Goal: Transaction & Acquisition: Purchase product/service

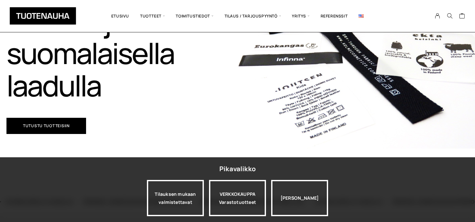
scroll to position [137, 0]
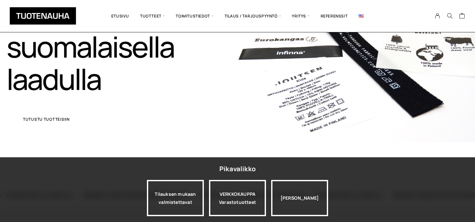
click at [44, 120] on span "Tutustu tuotteisiin" at bounding box center [46, 119] width 47 height 4
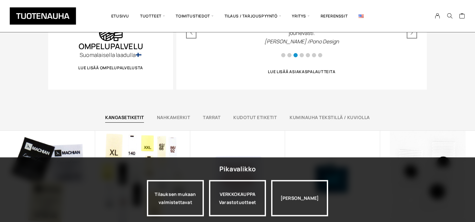
scroll to position [376, 0]
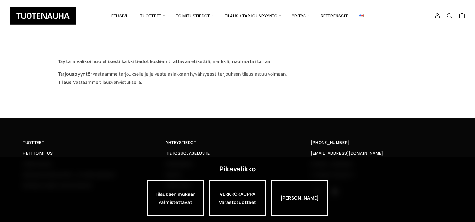
scroll to position [111, 0]
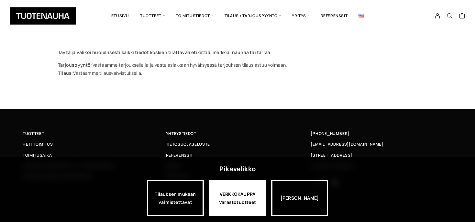
click at [235, 195] on div "VERKKOKAUPPA Varastotuotteet" at bounding box center [237, 198] width 57 height 36
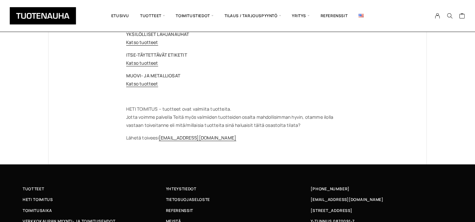
scroll to position [205, 0]
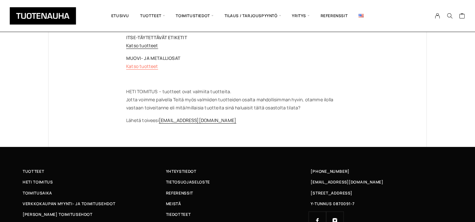
click at [146, 65] on link "Katso tuotteet" at bounding box center [142, 66] width 32 height 6
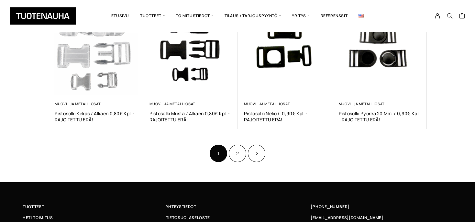
scroll to position [410, 0]
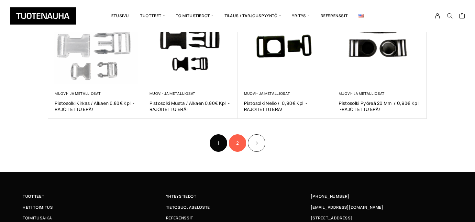
click at [238, 144] on link "2" at bounding box center [237, 142] width 17 height 17
click at [255, 141] on link "Product Pagination" at bounding box center [256, 142] width 17 height 17
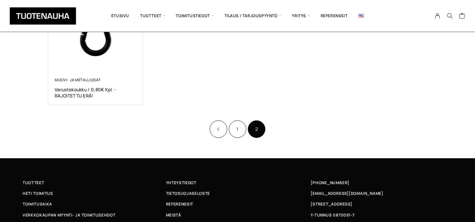
scroll to position [308, 0]
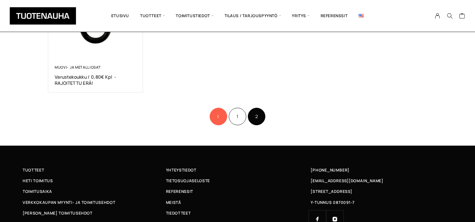
click at [218, 117] on icon "Product Pagination" at bounding box center [218, 117] width 3 height 4
click at [122, 14] on link "Etusivu" at bounding box center [120, 16] width 29 height 22
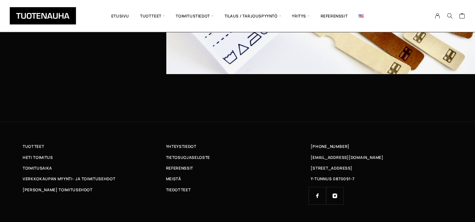
scroll to position [2118, 0]
